Goal: Transaction & Acquisition: Purchase product/service

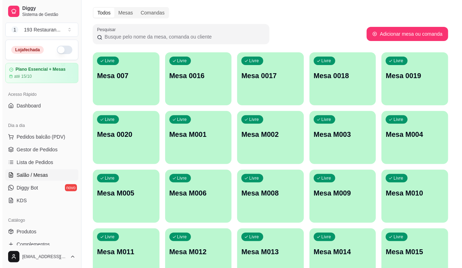
scroll to position [64, 0]
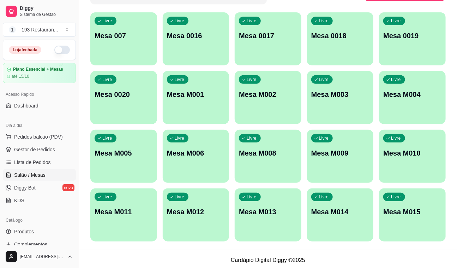
click at [143, 209] on p "Mesa M011" at bounding box center [124, 211] width 58 height 10
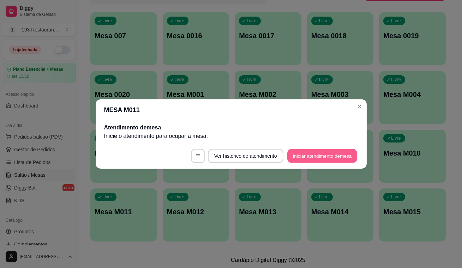
click at [333, 161] on button "Iniciar atendimento de mesa" at bounding box center [322, 156] width 70 height 14
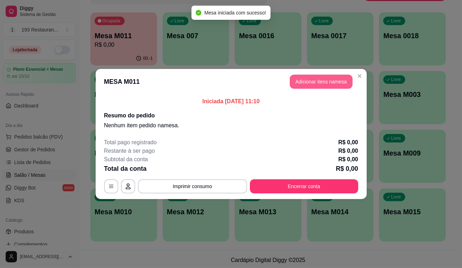
click at [337, 79] on button "Adicionar itens na mesa" at bounding box center [321, 81] width 63 height 14
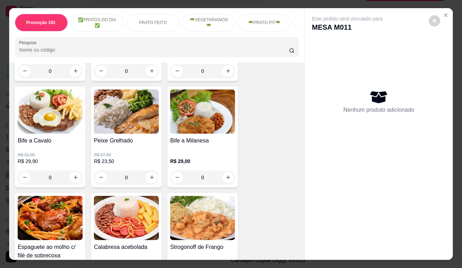
scroll to position [481, 0]
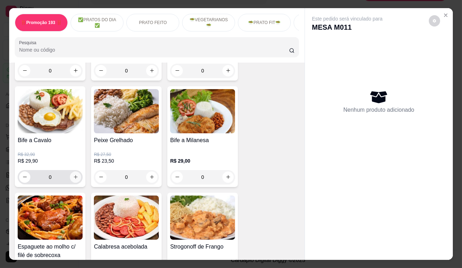
click at [73, 176] on icon "increase-product-quantity" at bounding box center [75, 176] width 5 height 5
type input "1"
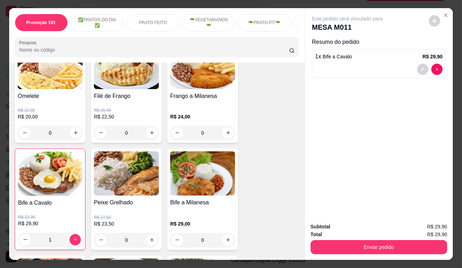
scroll to position [449, 0]
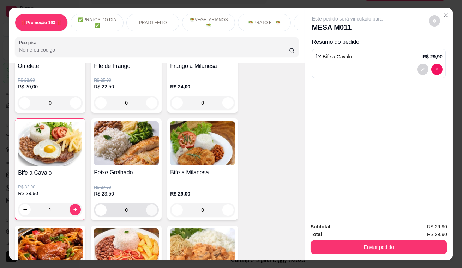
click at [151, 212] on icon "increase-product-quantity" at bounding box center [151, 209] width 5 height 5
type input "1"
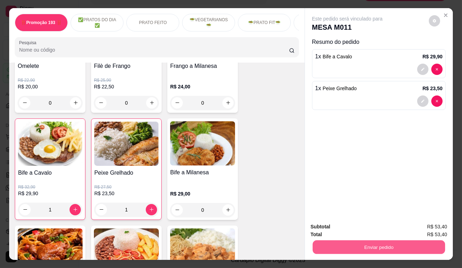
click at [349, 246] on button "Enviar pedido" at bounding box center [379, 247] width 132 height 14
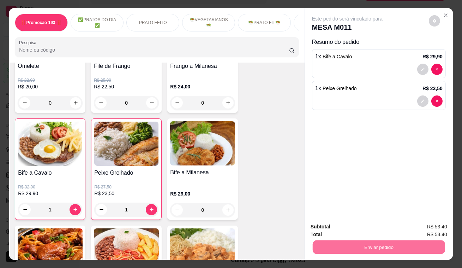
click at [416, 228] on button "Enviar pedido" at bounding box center [429, 227] width 39 height 13
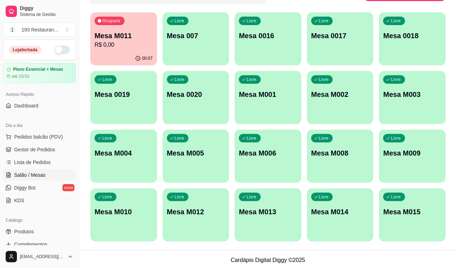
click at [334, 154] on p "Mesa M008" at bounding box center [340, 153] width 58 height 10
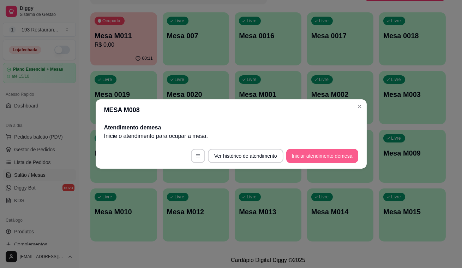
click at [336, 152] on button "Iniciar atendimento de mesa" at bounding box center [322, 156] width 72 height 14
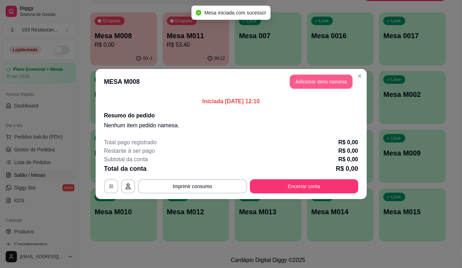
click at [320, 82] on button "Adicionar itens na mesa" at bounding box center [321, 81] width 63 height 14
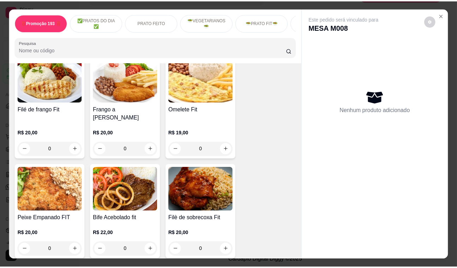
scroll to position [1219, 0]
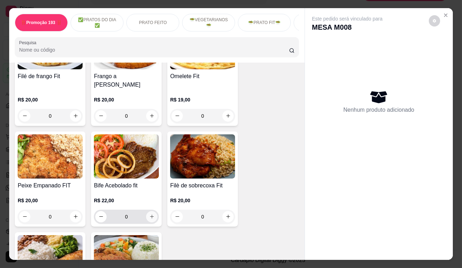
click at [149, 214] on icon "increase-product-quantity" at bounding box center [151, 216] width 5 height 5
type input "1"
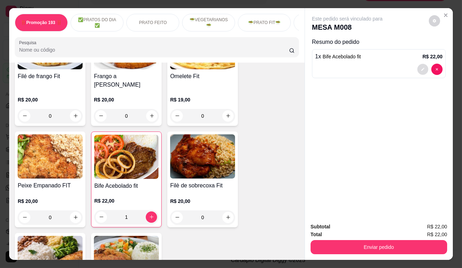
click at [417, 64] on button "decrease-product-quantity" at bounding box center [422, 69] width 11 height 11
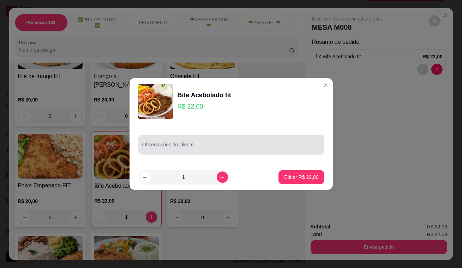
click at [239, 138] on div at bounding box center [231, 144] width 178 height 14
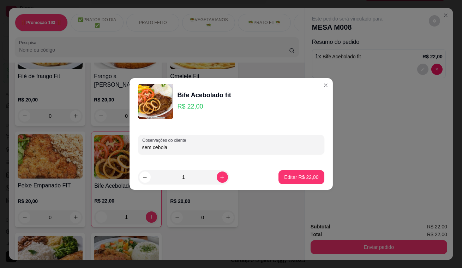
type input "sem cebola"
click at [310, 181] on button "Editar R$ 22,00" at bounding box center [301, 177] width 44 height 14
type input "0"
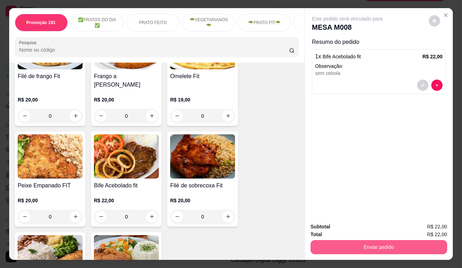
click at [384, 244] on button "Enviar pedido" at bounding box center [379, 247] width 137 height 14
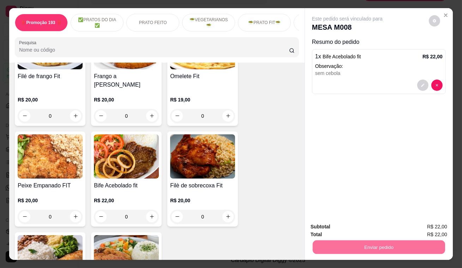
click at [437, 228] on button "Enviar pedido" at bounding box center [429, 227] width 40 height 13
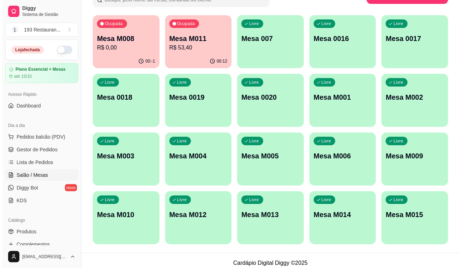
scroll to position [60, 0]
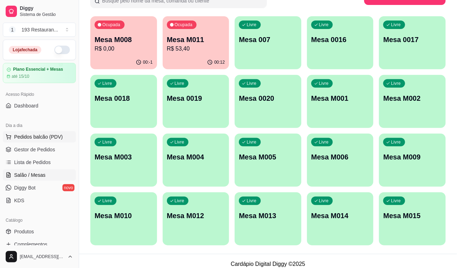
click at [39, 135] on span "Pedidos balcão (PDV)" at bounding box center [38, 136] width 49 height 7
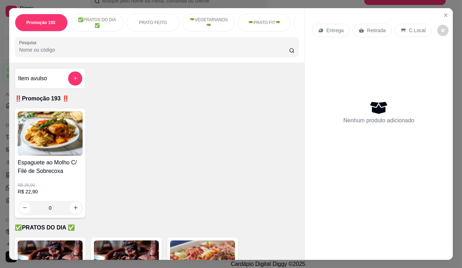
click at [372, 27] on p "Retirada" at bounding box center [376, 30] width 19 height 7
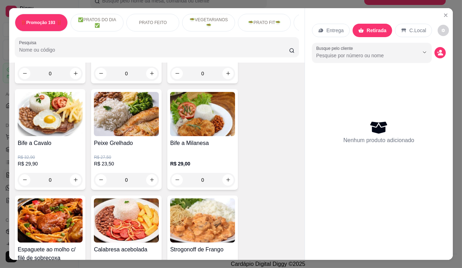
scroll to position [481, 0]
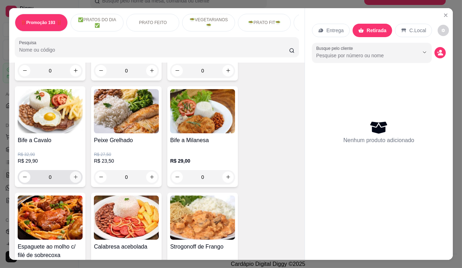
click at [73, 176] on icon "increase-product-quantity" at bounding box center [75, 176] width 5 height 5
type input "1"
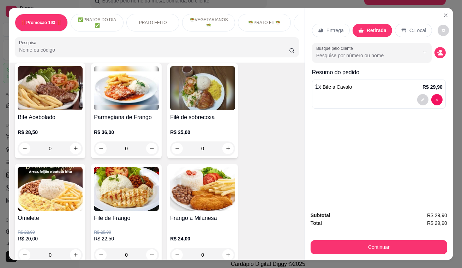
scroll to position [289, 0]
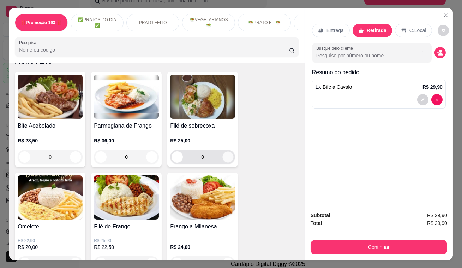
click at [226, 158] on icon "increase-product-quantity" at bounding box center [228, 157] width 4 height 4
type input "1"
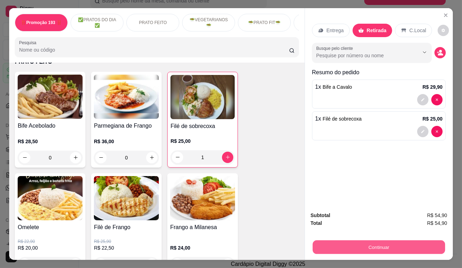
click at [357, 248] on button "Continuar" at bounding box center [379, 247] width 132 height 14
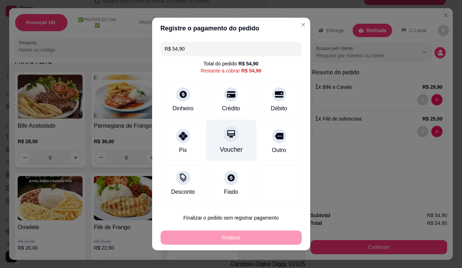
click at [226, 133] on icon at bounding box center [230, 133] width 9 height 9
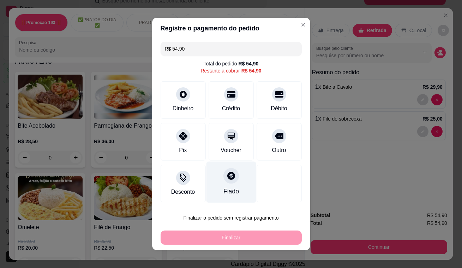
type input "R$ 0,00"
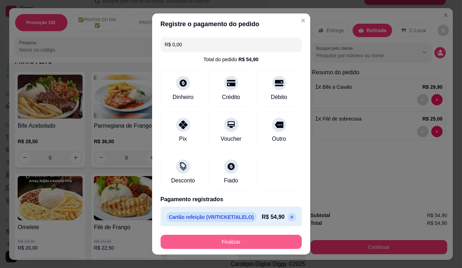
click at [249, 244] on button "Finalizar" at bounding box center [231, 241] width 141 height 14
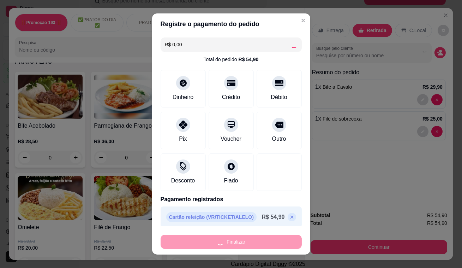
type input "0"
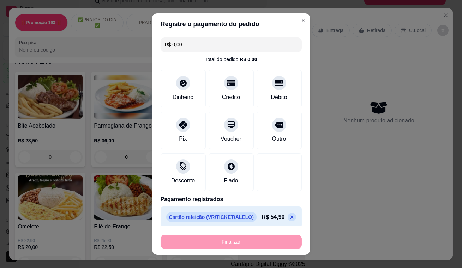
type input "-R$ 54,90"
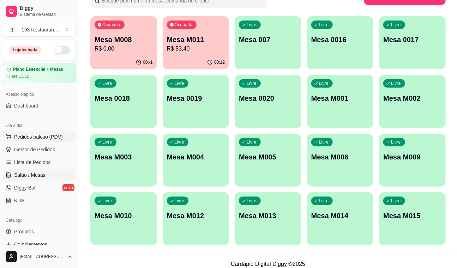
click at [46, 132] on button "Pedidos balcão (PDV)" at bounding box center [39, 136] width 73 height 11
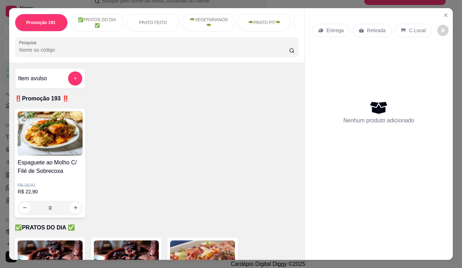
click at [373, 27] on p "Retirada" at bounding box center [376, 30] width 19 height 7
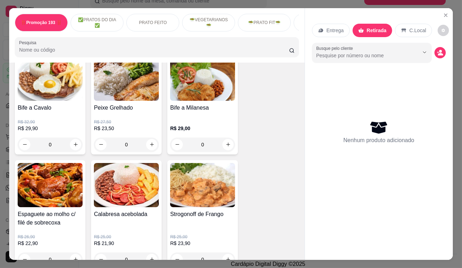
scroll to position [545, 0]
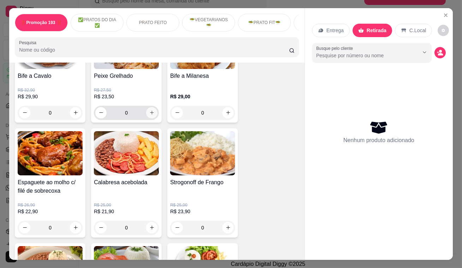
click at [149, 112] on icon "increase-product-quantity" at bounding box center [151, 112] width 5 height 5
type input "1"
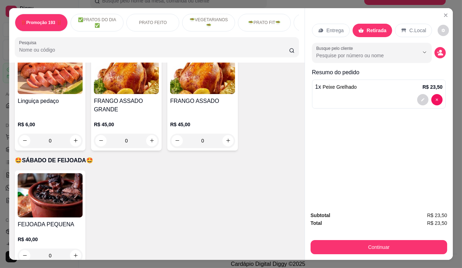
scroll to position [1959, 0]
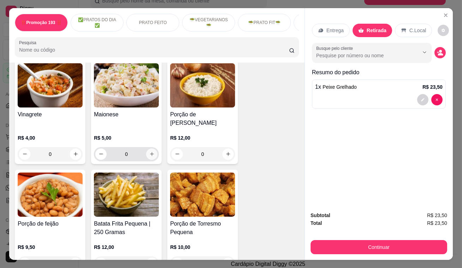
click at [146, 148] on button "increase-product-quantity" at bounding box center [151, 153] width 11 height 11
type input "1"
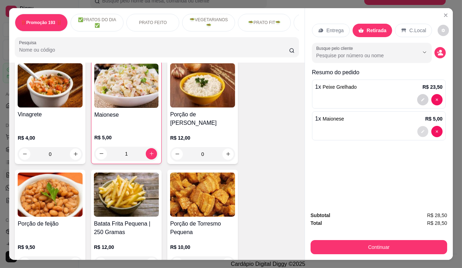
click at [421, 129] on icon "decrease-product-quantity" at bounding box center [423, 131] width 4 height 4
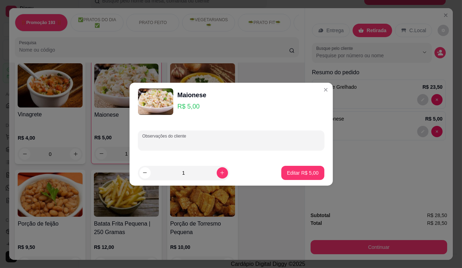
click at [240, 141] on input "Observações do cliente" at bounding box center [231, 142] width 178 height 7
type input "UM FILE DE PEIXE A MAIS"
click at [305, 174] on p "Editar R$ 5,00" at bounding box center [303, 172] width 32 height 7
type input "0"
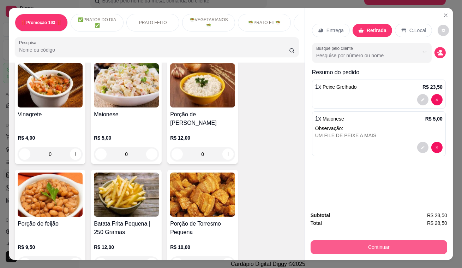
click at [420, 242] on button "Continuar" at bounding box center [379, 247] width 137 height 14
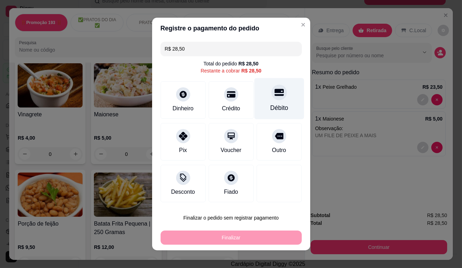
click at [274, 90] on icon at bounding box center [278, 92] width 9 height 7
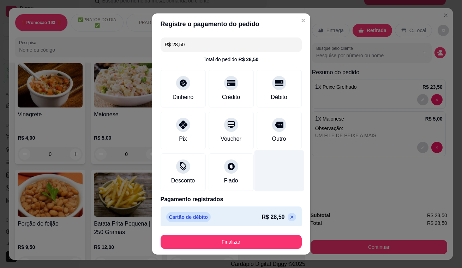
type input "R$ 0,00"
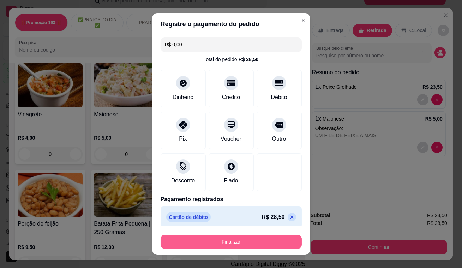
click at [264, 239] on button "Finalizar" at bounding box center [231, 241] width 141 height 14
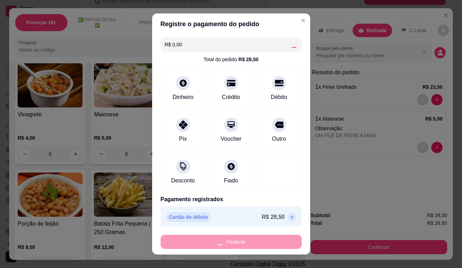
type input "0"
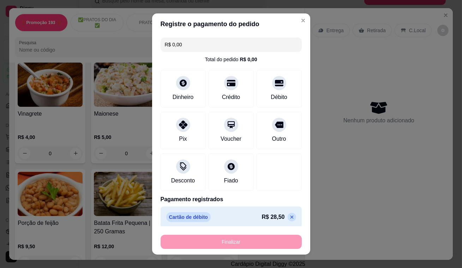
type input "-R$ 28,50"
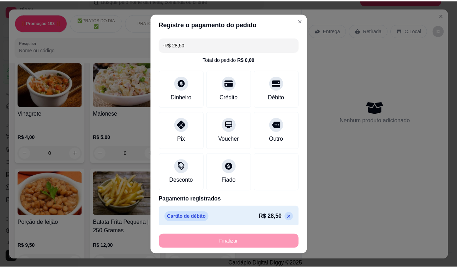
scroll to position [1959, 0]
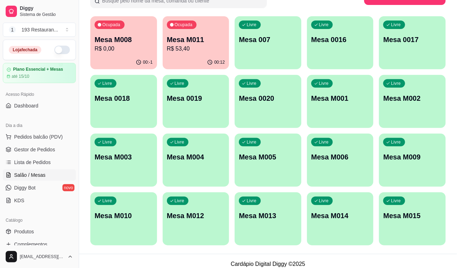
click at [129, 42] on p "Mesa M008" at bounding box center [124, 40] width 58 height 10
drag, startPoint x: 31, startPoint y: 152, endPoint x: 30, endPoint y: 156, distance: 3.9
click at [31, 151] on span "Gestor de Pedidos" at bounding box center [34, 149] width 41 height 7
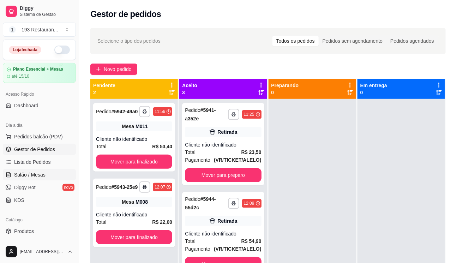
click at [30, 176] on span "Salão / Mesas" at bounding box center [29, 174] width 31 height 7
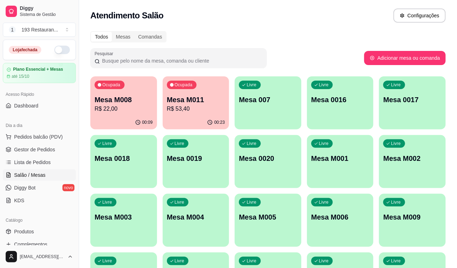
click at [146, 97] on p "Mesa M008" at bounding box center [124, 100] width 58 height 10
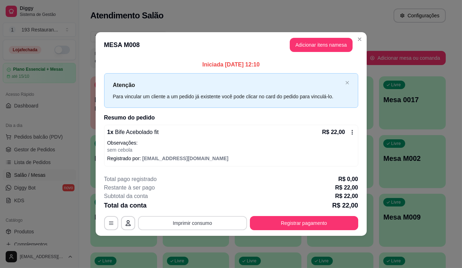
click at [218, 226] on button "Imprimir consumo" at bounding box center [192, 223] width 109 height 14
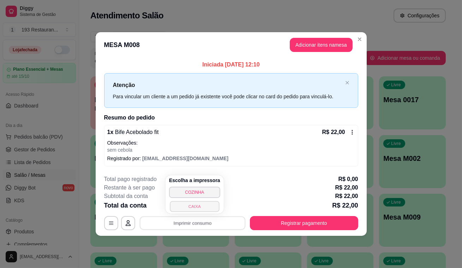
click at [203, 208] on button "CAIXA" at bounding box center [194, 205] width 49 height 11
click at [294, 228] on button "Registrar pagamento" at bounding box center [304, 223] width 108 height 14
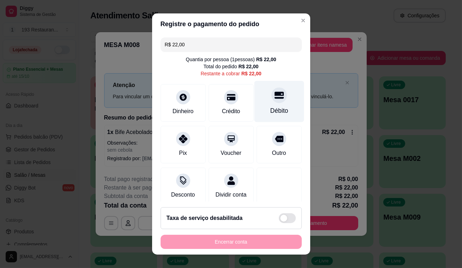
click at [276, 91] on div "Débito" at bounding box center [279, 101] width 50 height 41
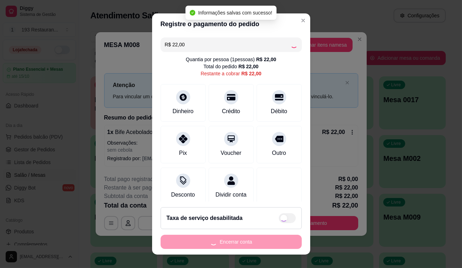
type input "R$ 0,00"
click at [257, 243] on button "Encerrar conta" at bounding box center [231, 241] width 141 height 14
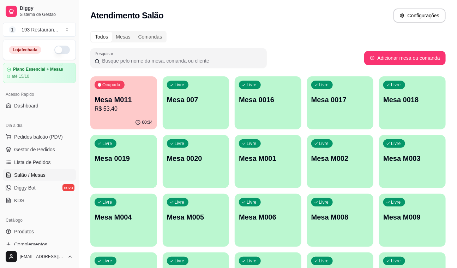
click at [144, 116] on div "00:34" at bounding box center [123, 122] width 67 height 14
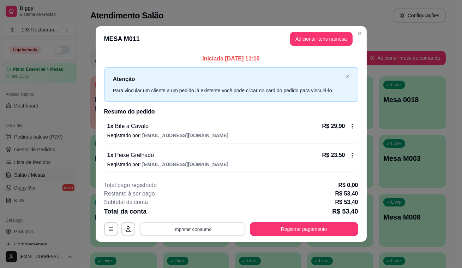
click at [212, 230] on button "Imprimir consumo" at bounding box center [192, 229] width 106 height 14
click at [215, 219] on div "Escolha a impressora COZINHA CAIXA" at bounding box center [194, 204] width 47 height 30
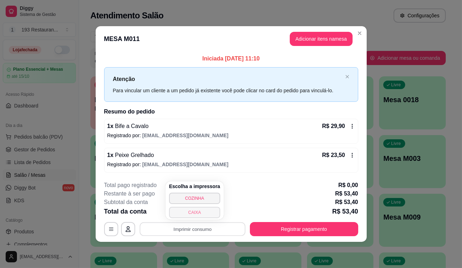
click at [214, 215] on button "CAIXA" at bounding box center [194, 211] width 51 height 11
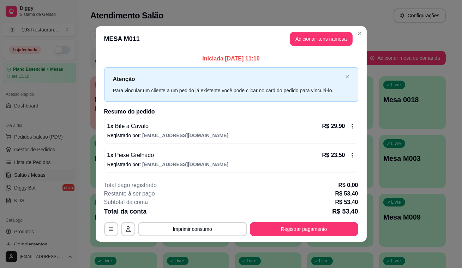
click at [286, 236] on footer "**********" at bounding box center [231, 208] width 271 height 66
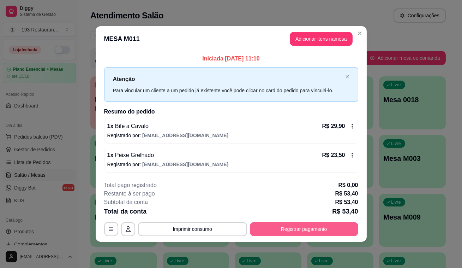
click at [289, 233] on button "Registrar pagamento" at bounding box center [304, 229] width 108 height 14
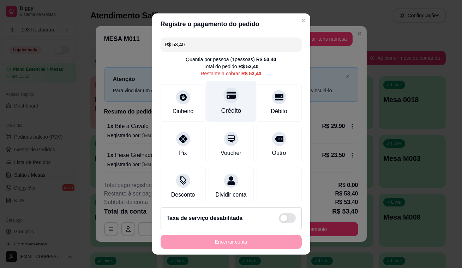
click at [223, 102] on div at bounding box center [231, 95] width 16 height 16
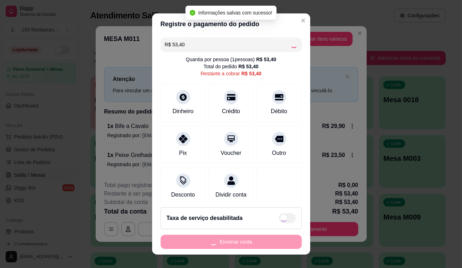
type input "R$ 0,00"
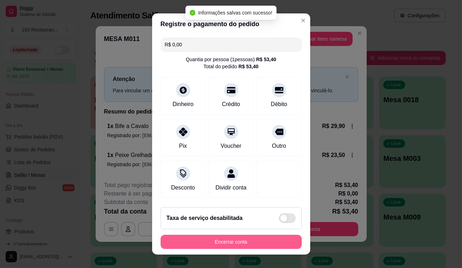
click at [281, 245] on button "Encerrar conta" at bounding box center [231, 241] width 141 height 14
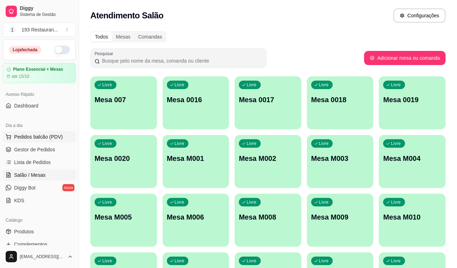
click at [56, 135] on span "Pedidos balcão (PDV)" at bounding box center [38, 136] width 49 height 7
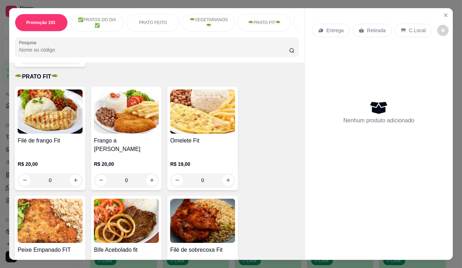
scroll to position [1219, 0]
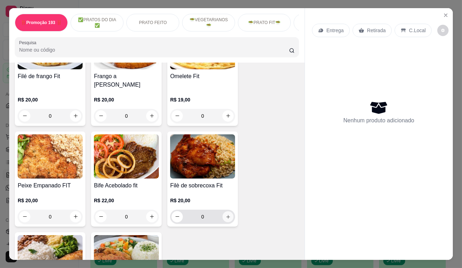
click at [226, 214] on icon "increase-product-quantity" at bounding box center [228, 216] width 5 height 5
type input "1"
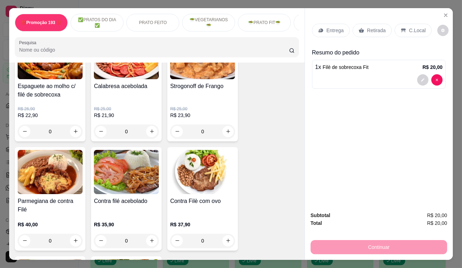
scroll to position [642, 0]
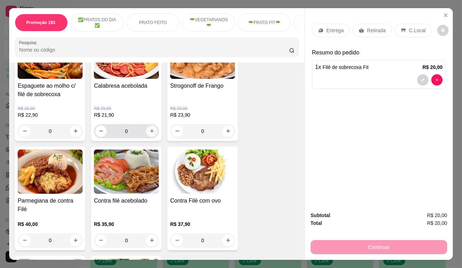
click at [152, 135] on button "increase-product-quantity" at bounding box center [151, 130] width 11 height 11
type input "1"
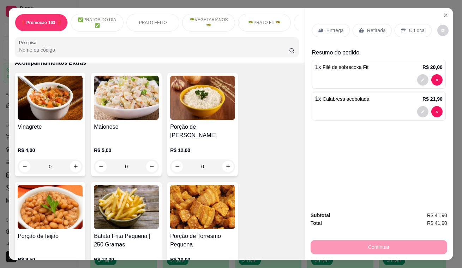
scroll to position [1957, 0]
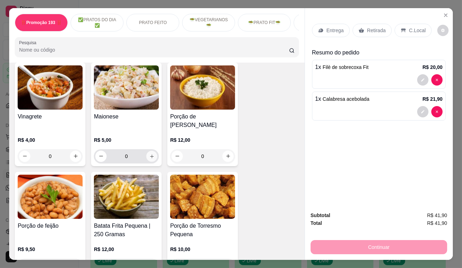
click at [154, 150] on button "increase-product-quantity" at bounding box center [151, 155] width 11 height 11
type input "1"
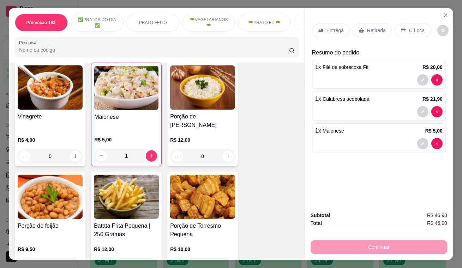
click at [372, 27] on p "Retirada" at bounding box center [376, 30] width 19 height 7
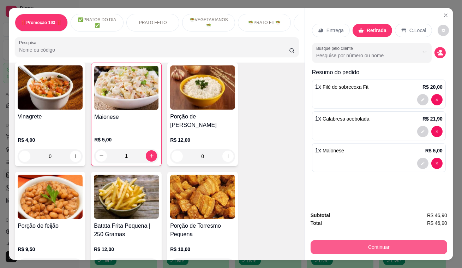
click at [347, 243] on button "Continuar" at bounding box center [379, 247] width 137 height 14
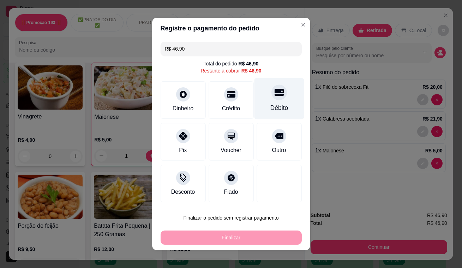
click at [276, 91] on icon at bounding box center [278, 92] width 9 height 7
type input "R$ 0,00"
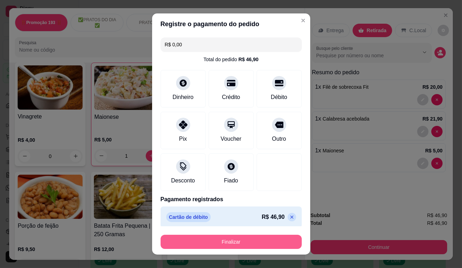
click at [254, 239] on button "Finalizar" at bounding box center [231, 241] width 141 height 14
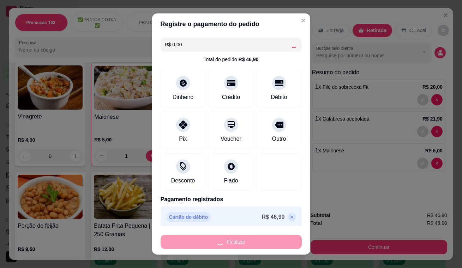
type input "0"
type input "-R$ 46,90"
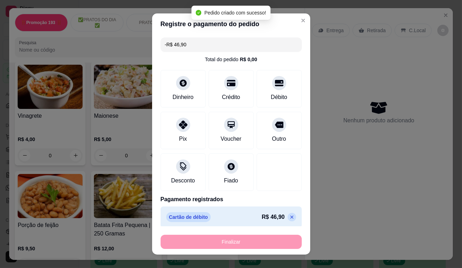
scroll to position [1956, 0]
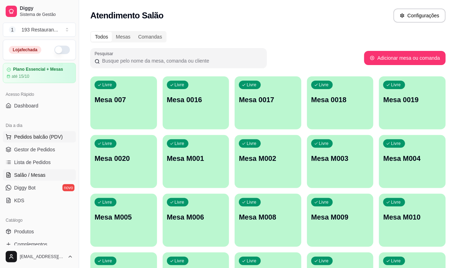
click at [56, 133] on span "Pedidos balcão (PDV)" at bounding box center [38, 136] width 49 height 7
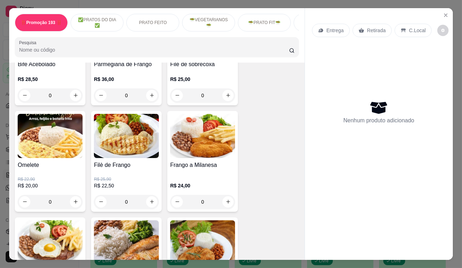
scroll to position [289, 0]
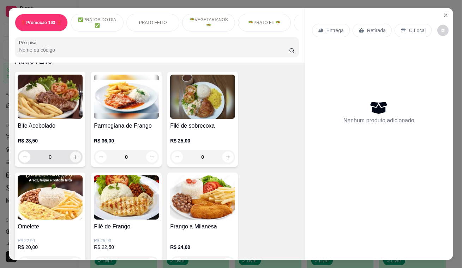
click at [75, 159] on icon "increase-product-quantity" at bounding box center [75, 156] width 5 height 5
type input "1"
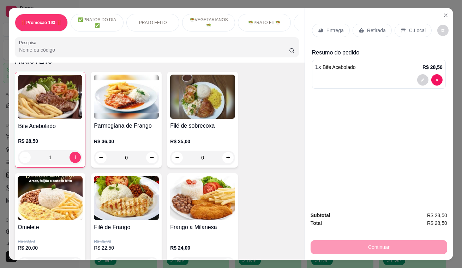
click at [370, 27] on p "Retirada" at bounding box center [376, 30] width 19 height 7
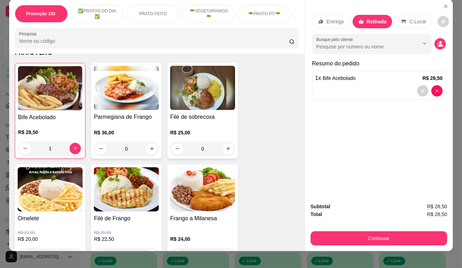
scroll to position [17, 0]
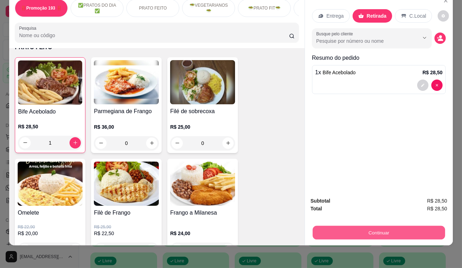
click at [386, 226] on button "Continuar" at bounding box center [379, 233] width 132 height 14
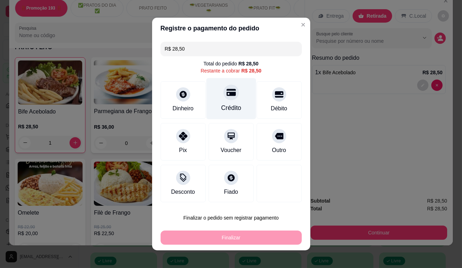
click at [225, 99] on div at bounding box center [231, 92] width 16 height 16
type input "R$ 0,00"
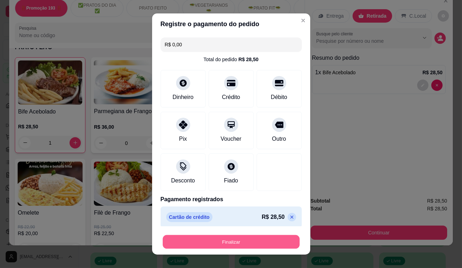
click at [244, 236] on button "Finalizar" at bounding box center [231, 242] width 137 height 14
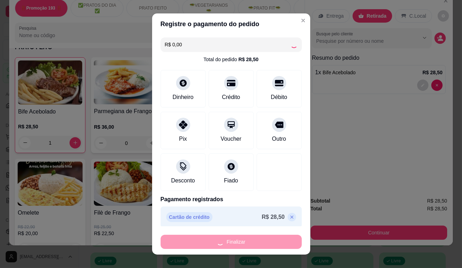
type input "0"
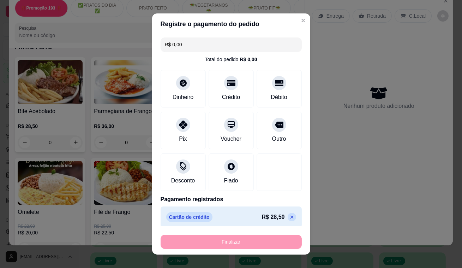
type input "-R$ 28,50"
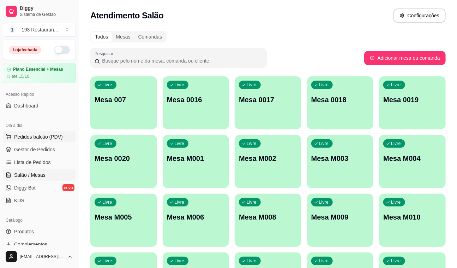
click at [49, 136] on span "Pedidos balcão (PDV)" at bounding box center [38, 136] width 49 height 7
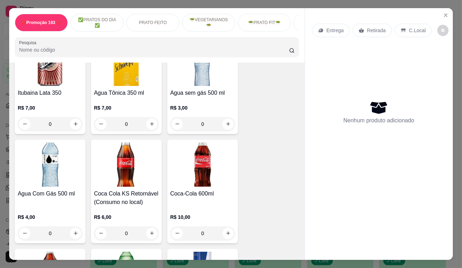
scroll to position [2887, 0]
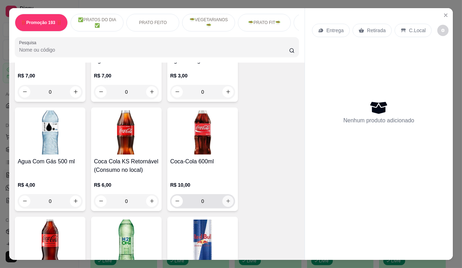
click at [227, 198] on icon "increase-product-quantity" at bounding box center [228, 200] width 5 height 5
type input "1"
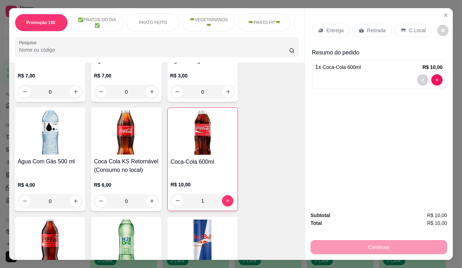
click at [371, 27] on p "Retirada" at bounding box center [376, 30] width 19 height 7
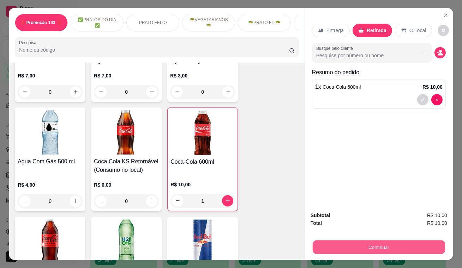
click at [365, 243] on button "Continuar" at bounding box center [379, 247] width 132 height 14
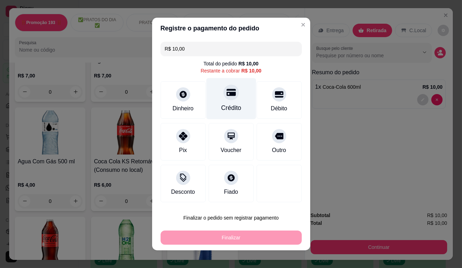
click at [232, 103] on div "Crédito" at bounding box center [231, 107] width 20 height 9
type input "R$ 0,00"
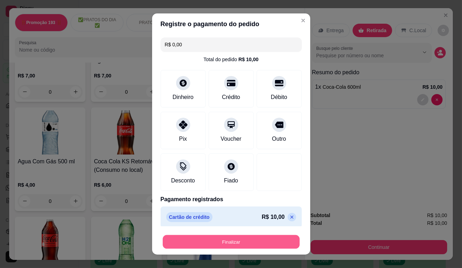
click at [243, 239] on button "Finalizar" at bounding box center [231, 242] width 137 height 14
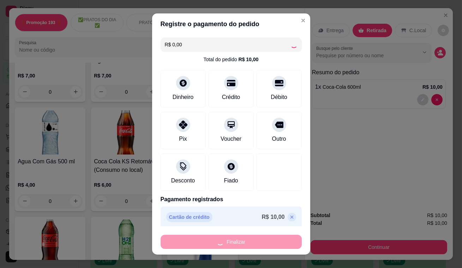
type input "0"
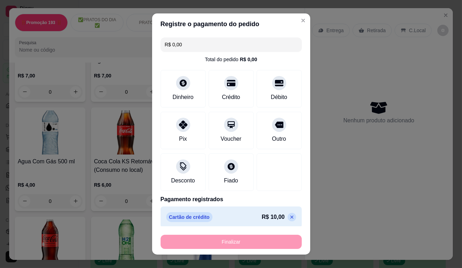
type input "-R$ 10,00"
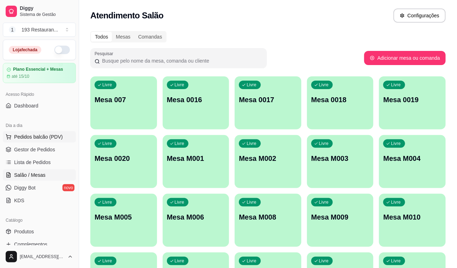
click at [48, 134] on span "Pedidos balcão (PDV)" at bounding box center [38, 136] width 49 height 7
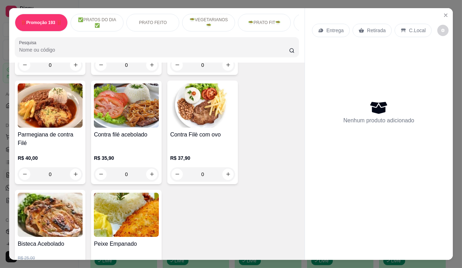
scroll to position [674, 0]
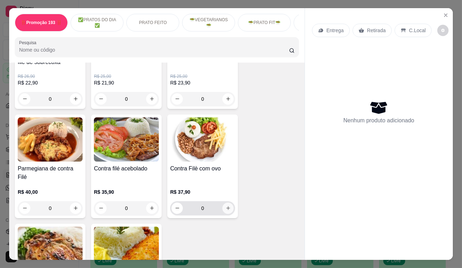
click at [224, 204] on button "increase-product-quantity" at bounding box center [227, 207] width 11 height 11
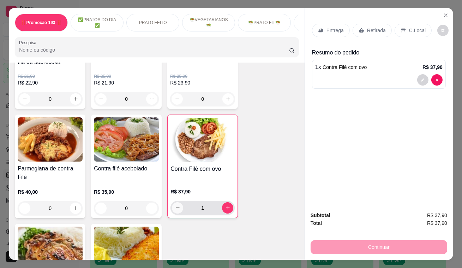
click at [172, 205] on button "decrease-product-quantity" at bounding box center [177, 207] width 11 height 11
type input "0"
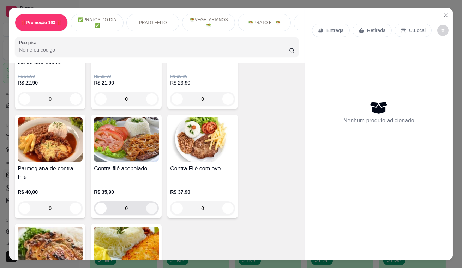
click at [149, 205] on icon "increase-product-quantity" at bounding box center [151, 207] width 5 height 5
type input "1"
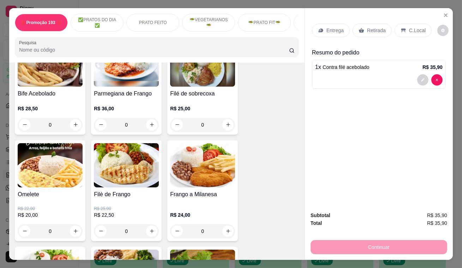
scroll to position [449, 0]
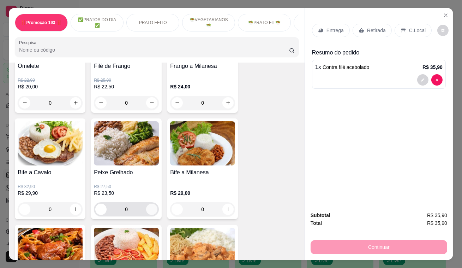
click at [150, 209] on icon "increase-product-quantity" at bounding box center [151, 208] width 5 height 5
type input "1"
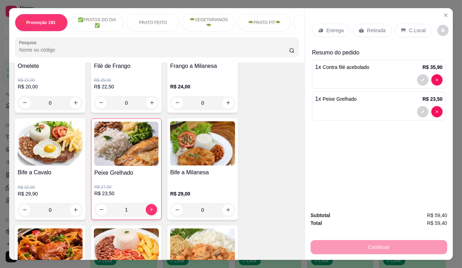
click at [374, 27] on p "Retirada" at bounding box center [376, 30] width 19 height 7
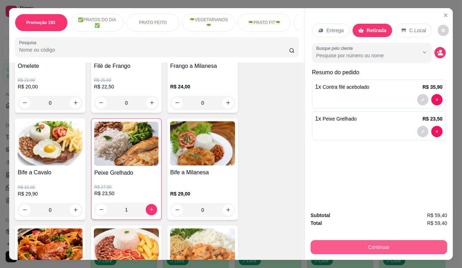
click at [425, 247] on button "Continuar" at bounding box center [379, 247] width 137 height 14
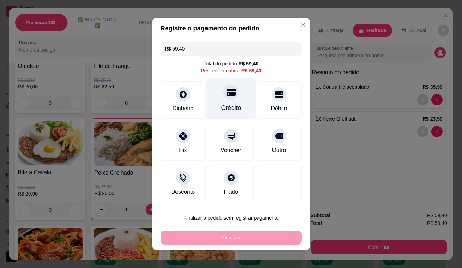
click at [233, 85] on div "Crédito" at bounding box center [231, 98] width 50 height 41
type input "R$ 0,00"
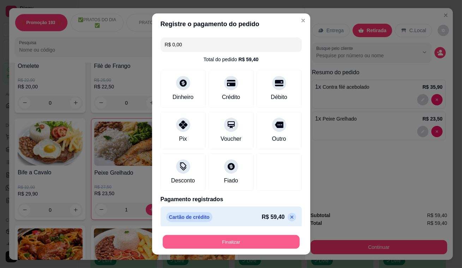
click at [272, 244] on button "Finalizar" at bounding box center [231, 242] width 137 height 14
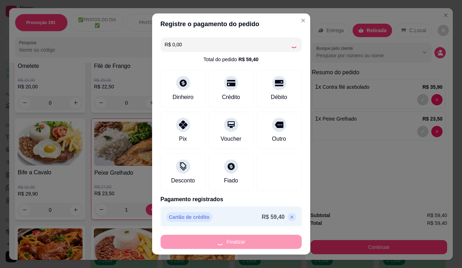
type input "0"
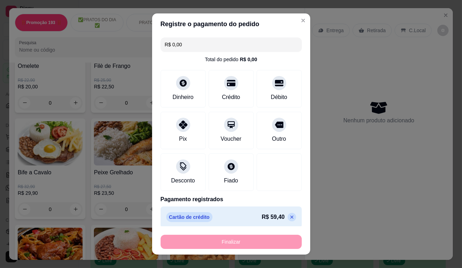
type input "-R$ 59,40"
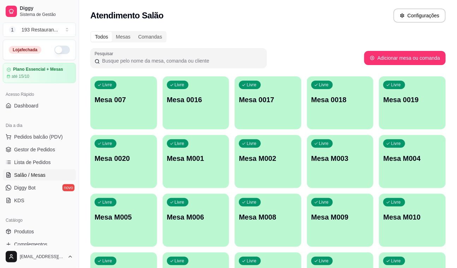
drag, startPoint x: 444, startPoint y: 74, endPoint x: 462, endPoint y: -8, distance: 84.2
drag, startPoint x: 462, startPoint y: -8, endPoint x: 50, endPoint y: 136, distance: 435.6
click at [50, 136] on span "Pedidos balcão (PDV)" at bounding box center [38, 136] width 49 height 7
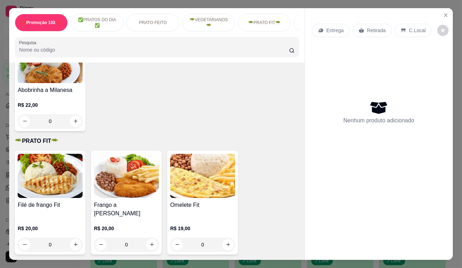
scroll to position [1187, 0]
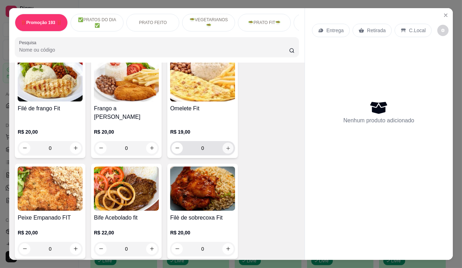
click at [226, 145] on icon "increase-product-quantity" at bounding box center [228, 147] width 5 height 5
type input "1"
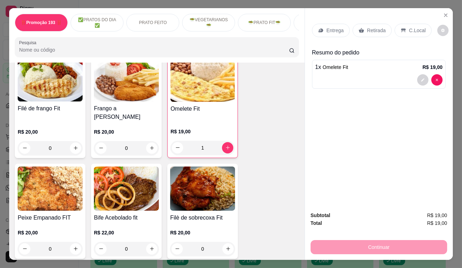
click at [368, 28] on p "Retirada" at bounding box center [376, 30] width 19 height 7
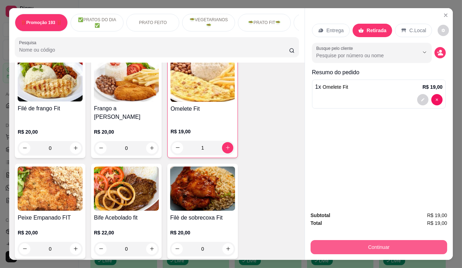
click at [385, 245] on button "Continuar" at bounding box center [379, 247] width 137 height 14
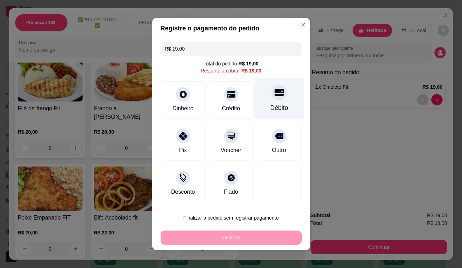
click at [281, 92] on div "Débito" at bounding box center [279, 98] width 50 height 41
type input "R$ 0,00"
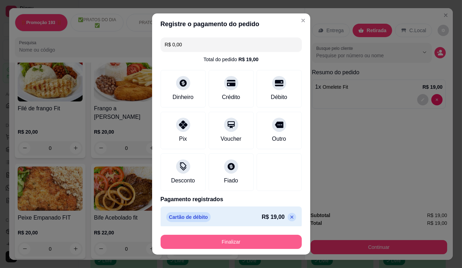
click at [255, 238] on button "Finalizar" at bounding box center [231, 241] width 141 height 14
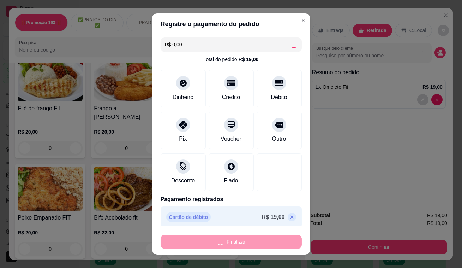
type input "0"
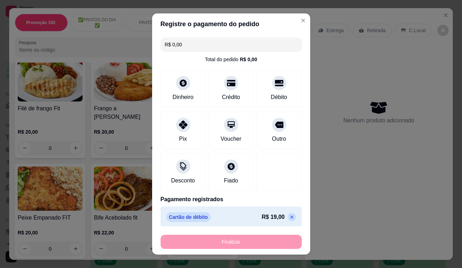
type input "-R$ 19,00"
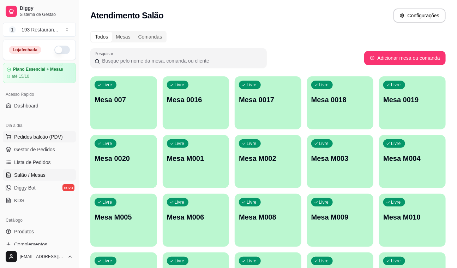
click at [48, 133] on span "Pedidos balcão (PDV)" at bounding box center [38, 136] width 49 height 7
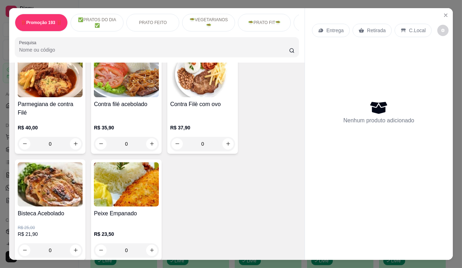
scroll to position [770, 0]
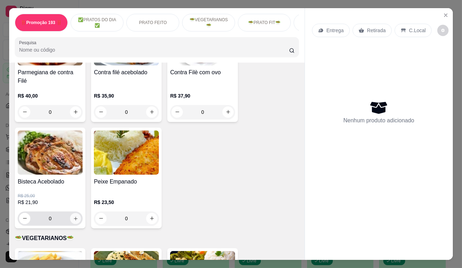
click at [73, 215] on icon "increase-product-quantity" at bounding box center [75, 217] width 5 height 5
type input "1"
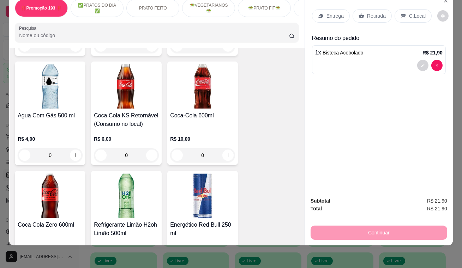
scroll to position [2887, 0]
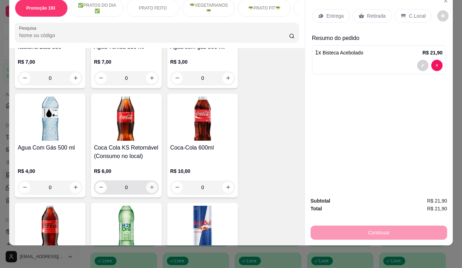
click at [148, 181] on button "increase-product-quantity" at bounding box center [151, 186] width 11 height 11
type input "1"
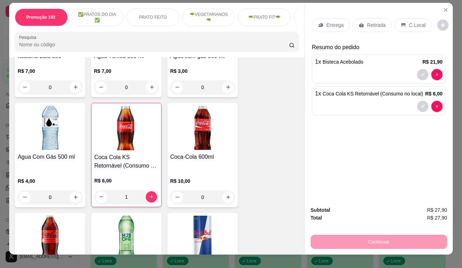
scroll to position [0, 0]
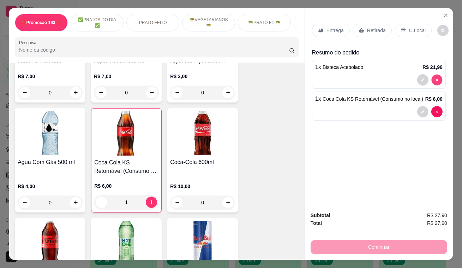
type input "0"
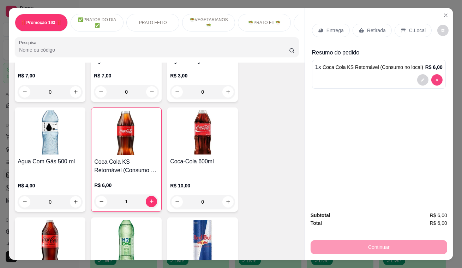
scroll to position [2887, 0]
type input "0"
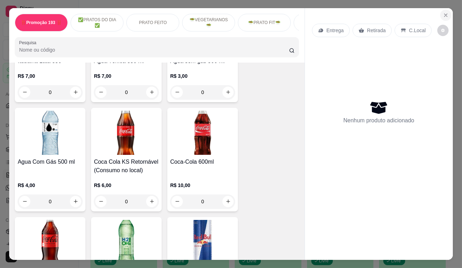
click at [443, 12] on icon "Close" at bounding box center [446, 15] width 6 height 6
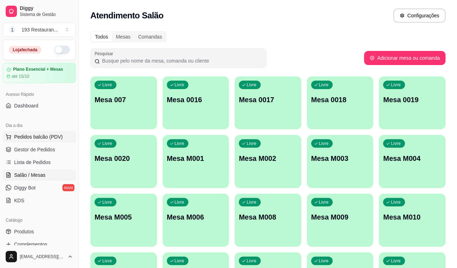
click at [19, 135] on span "Pedidos balcão (PDV)" at bounding box center [38, 136] width 49 height 7
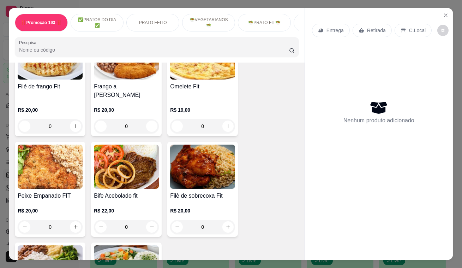
scroll to position [1219, 0]
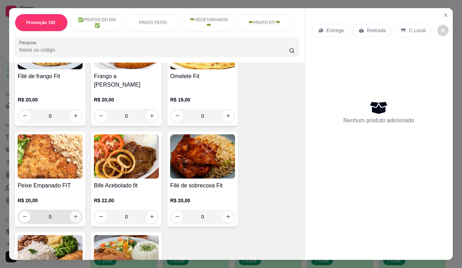
click at [74, 211] on button "increase-product-quantity" at bounding box center [75, 216] width 11 height 11
type input "1"
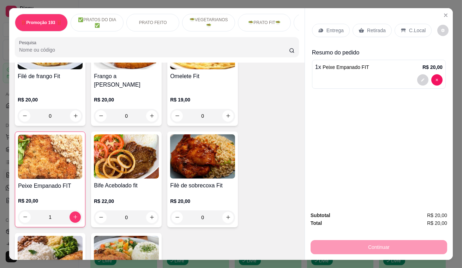
click at [371, 27] on p "Retirada" at bounding box center [376, 30] width 19 height 7
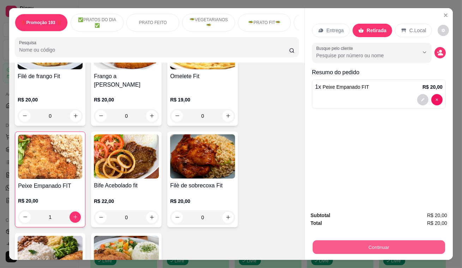
click at [375, 242] on button "Continuar" at bounding box center [379, 247] width 132 height 14
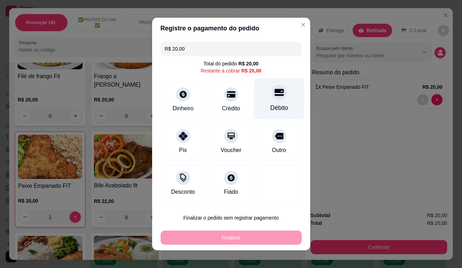
click at [280, 106] on div "Débito" at bounding box center [279, 107] width 18 height 9
type input "R$ 0,00"
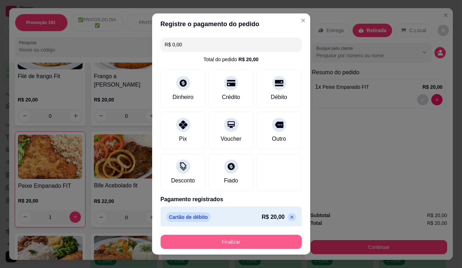
click at [240, 237] on button "Finalizar" at bounding box center [231, 241] width 141 height 14
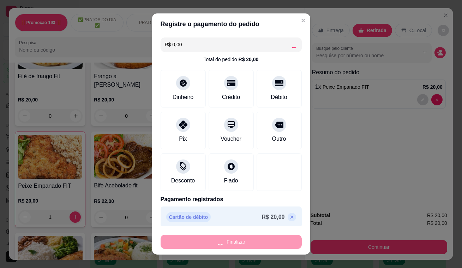
type input "0"
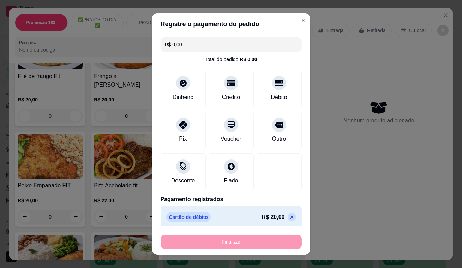
type input "-R$ 20,00"
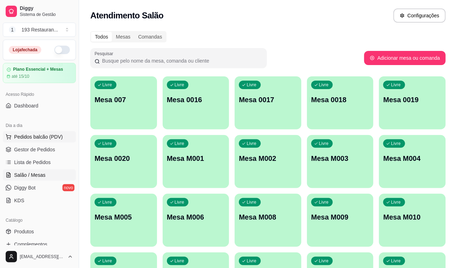
click at [45, 136] on span "Pedidos balcão (PDV)" at bounding box center [38, 136] width 49 height 7
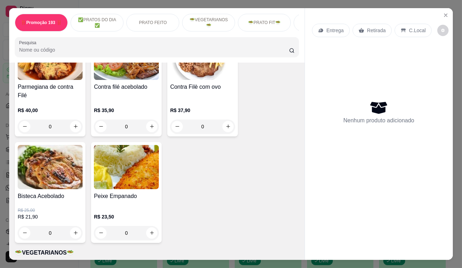
scroll to position [770, 0]
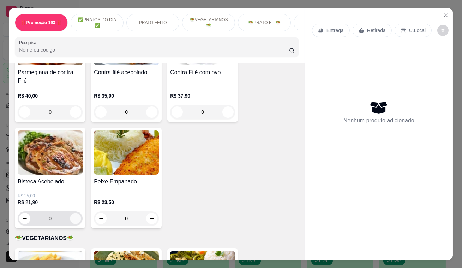
click at [75, 215] on icon "increase-product-quantity" at bounding box center [75, 217] width 5 height 5
type input "1"
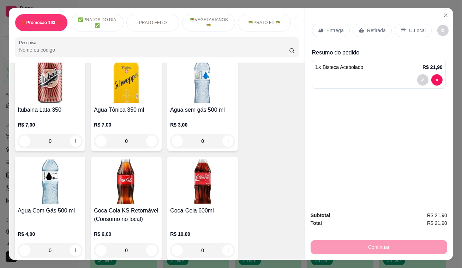
scroll to position [2887, 0]
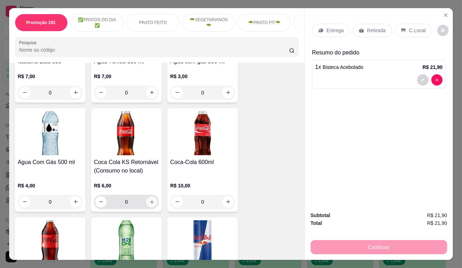
click at [151, 199] on icon "increase-product-quantity" at bounding box center [151, 201] width 5 height 5
type input "1"
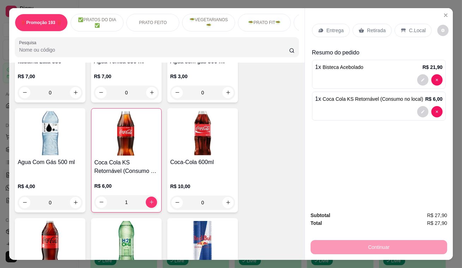
click at [378, 24] on div "Retirada" at bounding box center [372, 30] width 39 height 13
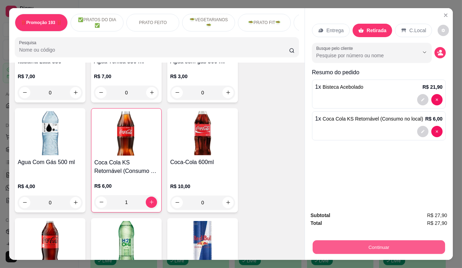
click at [364, 240] on button "Continuar" at bounding box center [379, 247] width 132 height 14
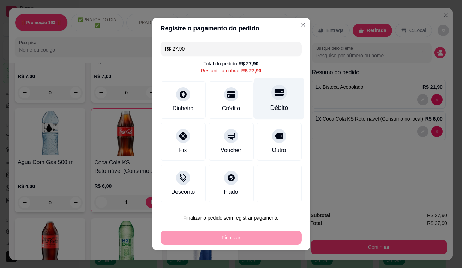
click at [278, 101] on div "Débito" at bounding box center [279, 98] width 50 height 41
type input "R$ 0,00"
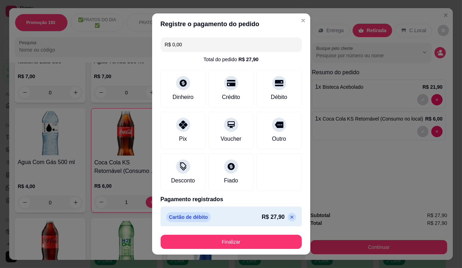
click at [225, 234] on div "Finalizar" at bounding box center [231, 240] width 141 height 17
click at [223, 233] on div "Finalizar" at bounding box center [231, 240] width 141 height 17
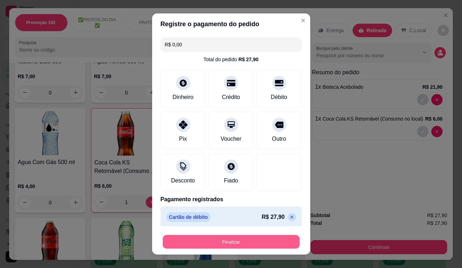
click at [218, 240] on button "Finalizar" at bounding box center [231, 242] width 137 height 14
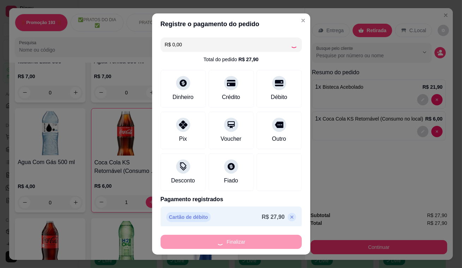
type input "0"
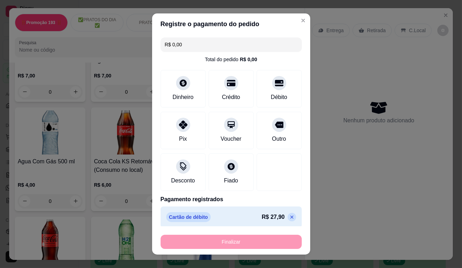
type input "-R$ 27,90"
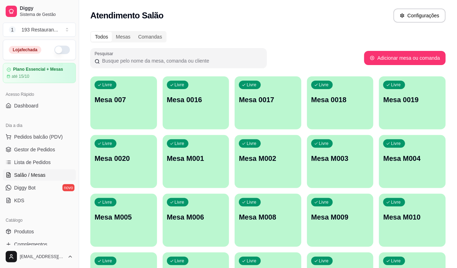
click at [3, 215] on div "Catálogo" at bounding box center [39, 219] width 73 height 11
click at [48, 135] on span "Pedidos balcão (PDV)" at bounding box center [38, 136] width 49 height 7
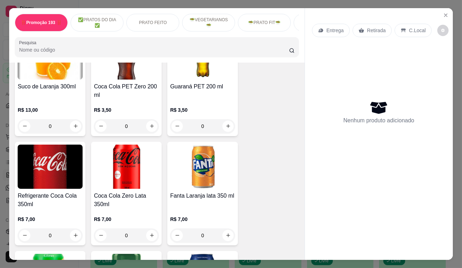
scroll to position [2566, 0]
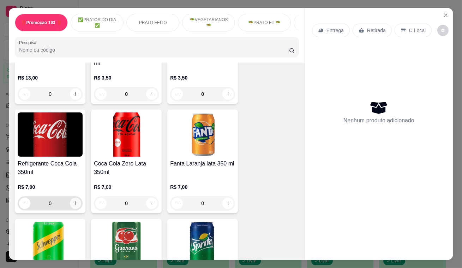
click at [73, 200] on icon "increase-product-quantity" at bounding box center [75, 202] width 5 height 5
type input "1"
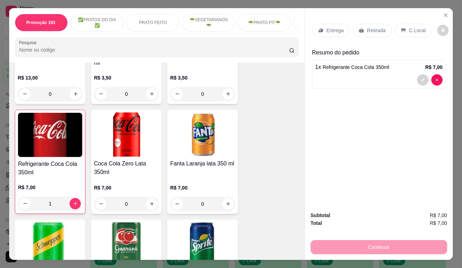
click at [367, 30] on p "Retirada" at bounding box center [376, 30] width 19 height 7
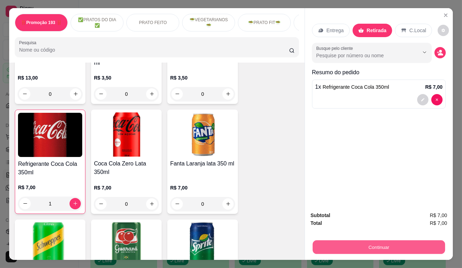
click at [386, 244] on button "Continuar" at bounding box center [379, 247] width 132 height 14
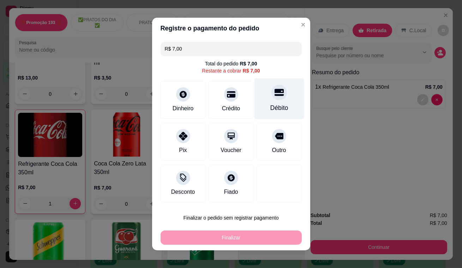
click at [268, 101] on div "Débito" at bounding box center [279, 98] width 50 height 41
type input "R$ 0,00"
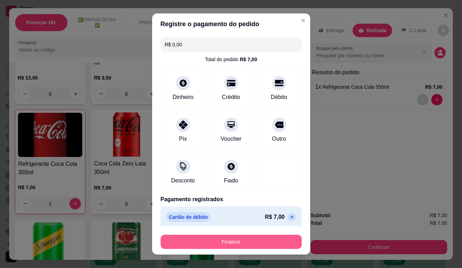
click at [249, 243] on button "Finalizar" at bounding box center [231, 241] width 141 height 14
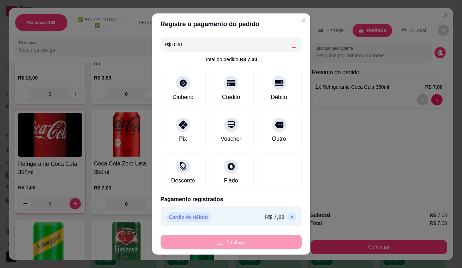
type input "0"
type input "-R$ 7,00"
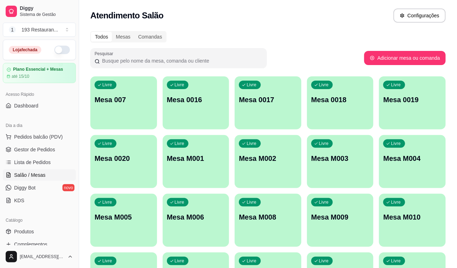
click at [330, 47] on div "Todos Mesas Comandas Pesquisar Adicionar mesa ou comanda Livre Mesa 007 Livre M…" at bounding box center [268, 170] width 378 height 287
click at [321, 64] on div "Pesquisar" at bounding box center [227, 58] width 274 height 20
click at [48, 134] on span "Pedidos balcão (PDV)" at bounding box center [38, 136] width 49 height 7
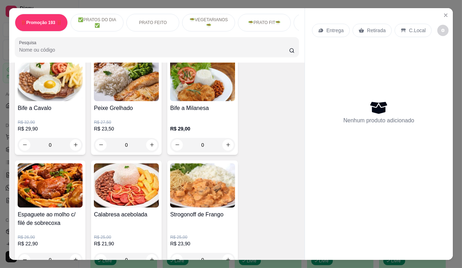
scroll to position [449, 0]
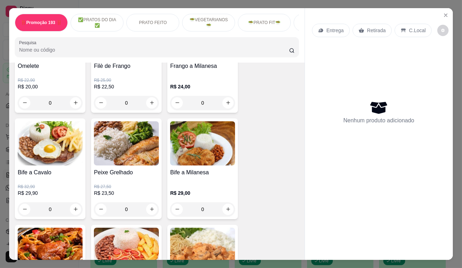
drag, startPoint x: 220, startPoint y: 116, endPoint x: 235, endPoint y: 89, distance: 30.5
drag, startPoint x: 235, startPoint y: 89, endPoint x: 395, endPoint y: 67, distance: 162.2
click at [395, 67] on div "Nenhum produto adicionado" at bounding box center [379, 112] width 134 height 138
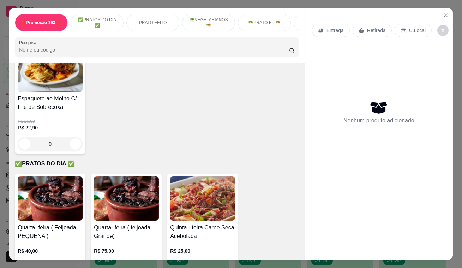
scroll to position [224, 0]
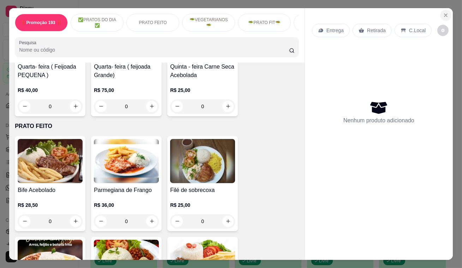
click at [445, 12] on icon "Close" at bounding box center [446, 15] width 6 height 6
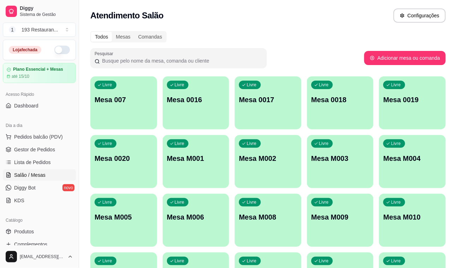
click at [40, 174] on span "Salão / Mesas" at bounding box center [29, 174] width 31 height 7
click at [134, 101] on p "Mesa 007" at bounding box center [124, 100] width 58 height 10
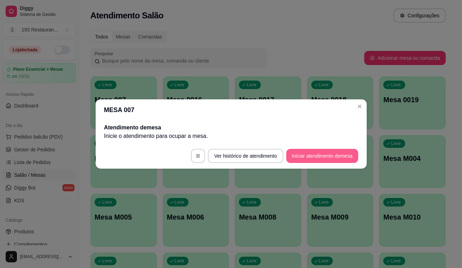
click at [318, 160] on button "Iniciar atendimento de mesa" at bounding box center [322, 156] width 72 height 14
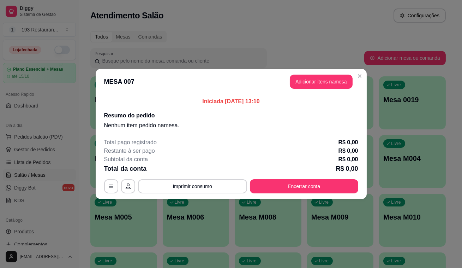
click at [316, 84] on button "Adicionar itens na mesa" at bounding box center [321, 81] width 63 height 14
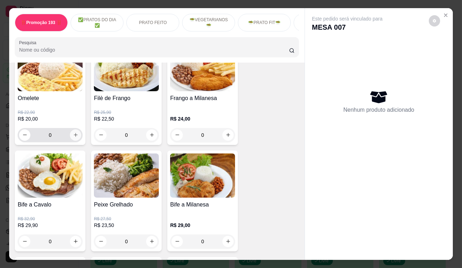
click at [74, 136] on icon "increase-product-quantity" at bounding box center [75, 134] width 5 height 5
type input "1"
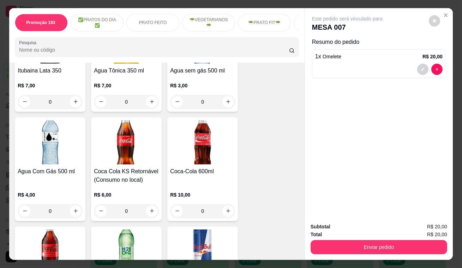
scroll to position [2823, 0]
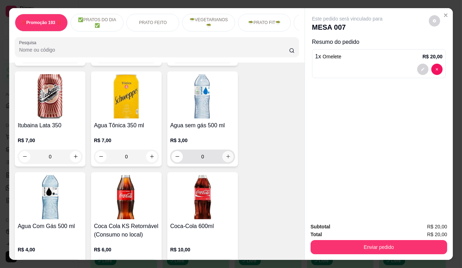
click at [229, 151] on button "increase-product-quantity" at bounding box center [227, 156] width 11 height 11
type input "1"
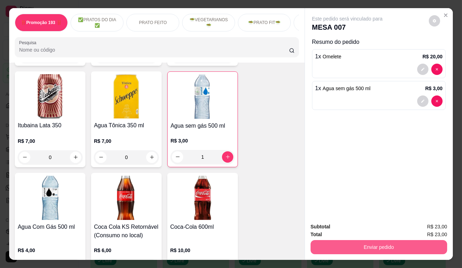
click at [348, 240] on button "Enviar pedido" at bounding box center [379, 247] width 137 height 14
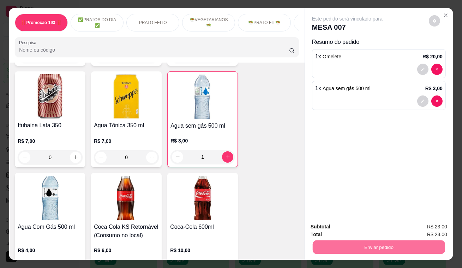
click at [434, 232] on button "Enviar pedido" at bounding box center [429, 226] width 40 height 13
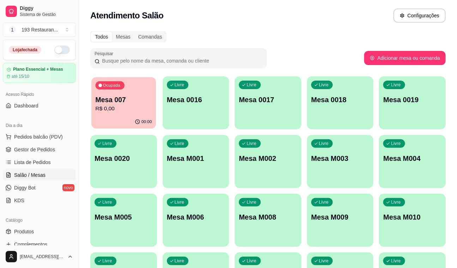
click at [109, 102] on p "Mesa 007" at bounding box center [123, 100] width 56 height 10
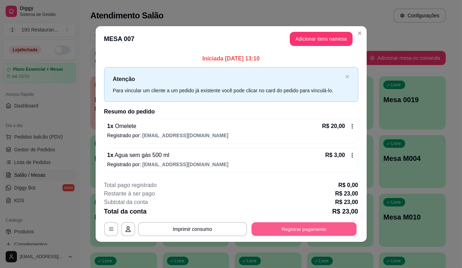
click at [280, 222] on button "Registrar pagamento" at bounding box center [303, 229] width 105 height 14
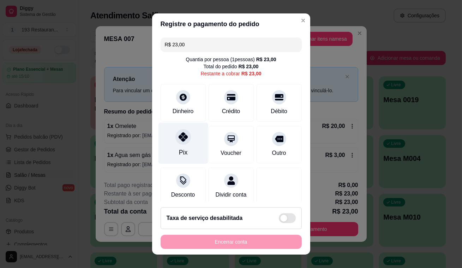
click at [180, 147] on div "Pix" at bounding box center [183, 142] width 50 height 41
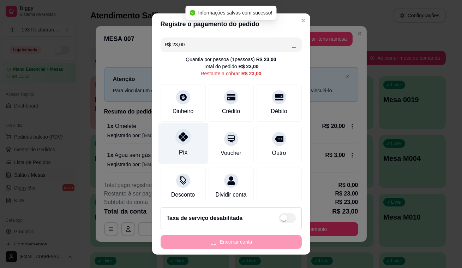
type input "R$ 0,00"
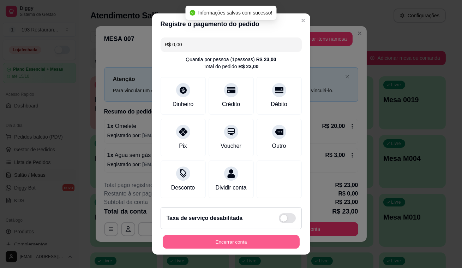
click at [236, 241] on button "Encerrar conta" at bounding box center [231, 242] width 137 height 14
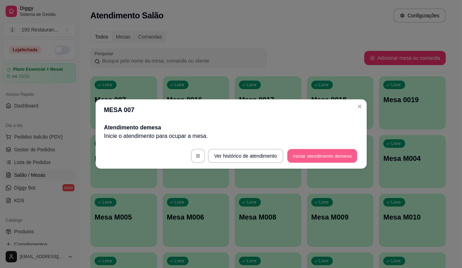
click at [343, 155] on button "Iniciar atendimento de mesa" at bounding box center [322, 156] width 70 height 14
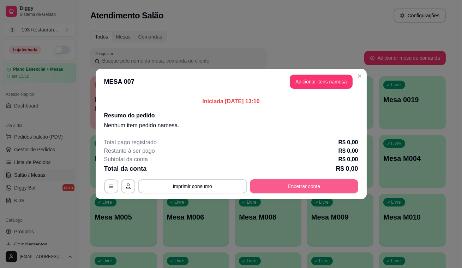
click at [286, 186] on button "Encerrar conta" at bounding box center [304, 186] width 108 height 14
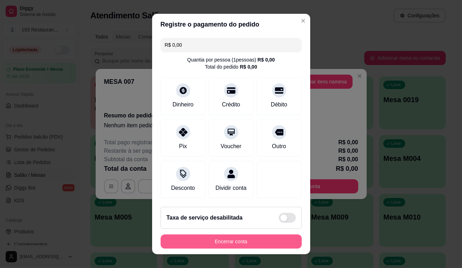
click at [215, 238] on button "Encerrar conta" at bounding box center [231, 241] width 141 height 14
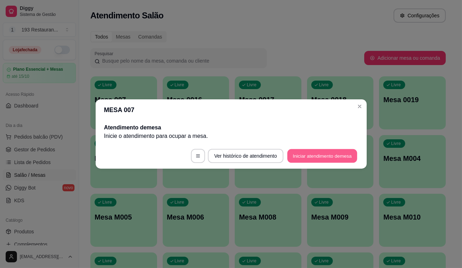
click at [346, 153] on button "Iniciar atendimento de mesa" at bounding box center [322, 156] width 70 height 14
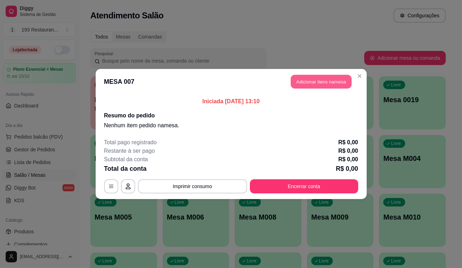
click at [324, 80] on button "Adicionar itens na mesa" at bounding box center [321, 82] width 61 height 14
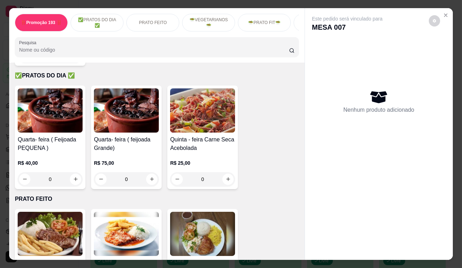
scroll to position [224, 0]
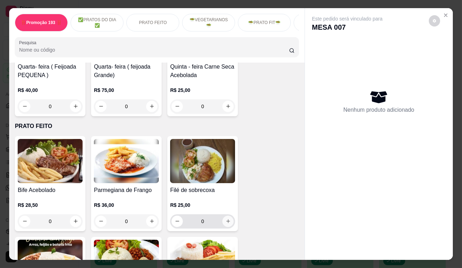
click at [226, 222] on icon "increase-product-quantity" at bounding box center [228, 220] width 5 height 5
type input "1"
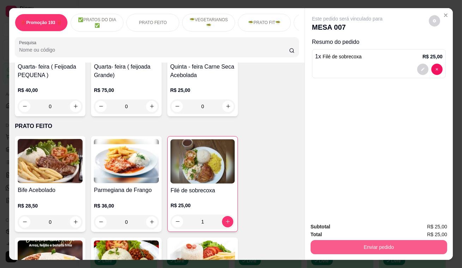
click at [354, 244] on button "Enviar pedido" at bounding box center [379, 247] width 137 height 14
click at [404, 243] on button "Enviar pedido" at bounding box center [379, 247] width 132 height 14
click at [395, 240] on button "Enviar pedido" at bounding box center [379, 247] width 137 height 14
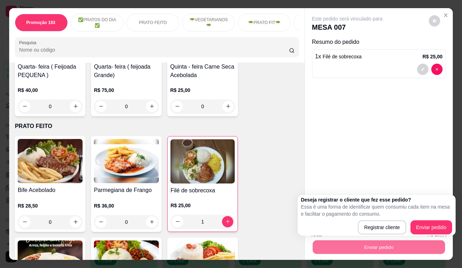
click at [422, 148] on div "Este pedido será vinculado para MESA 007 Resumo do pedido 1 x Filé de sobrecoxa…" at bounding box center [379, 112] width 148 height 209
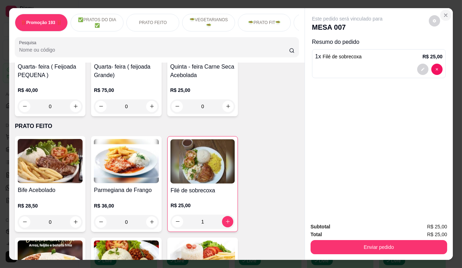
click at [443, 12] on icon "Close" at bounding box center [446, 15] width 6 height 6
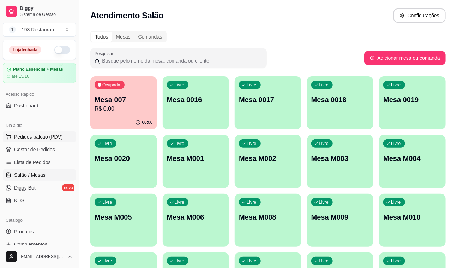
click at [51, 136] on span "Pedidos balcão (PDV)" at bounding box center [38, 136] width 49 height 7
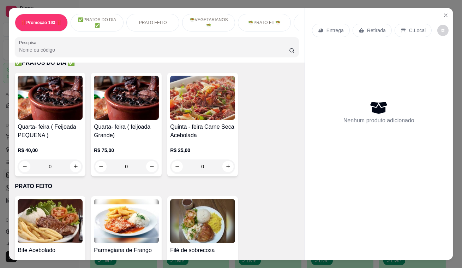
scroll to position [224, 0]
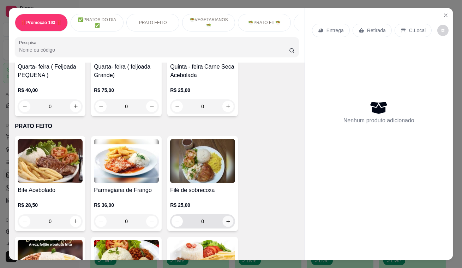
click at [226, 222] on icon "increase-product-quantity" at bounding box center [228, 220] width 5 height 5
type input "1"
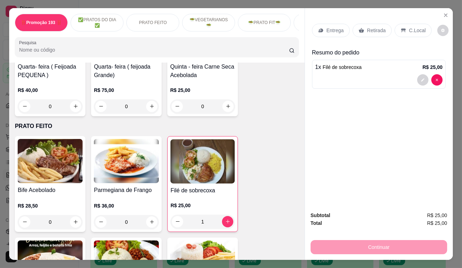
click at [367, 28] on p "Retirada" at bounding box center [376, 30] width 19 height 7
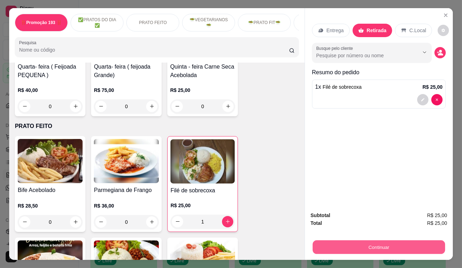
click at [379, 245] on button "Continuar" at bounding box center [379, 247] width 132 height 14
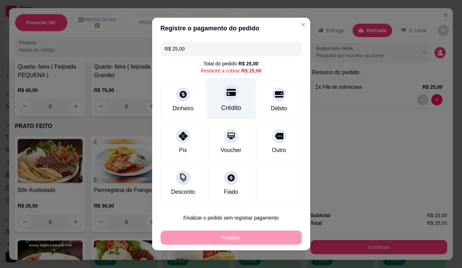
click at [225, 103] on div "Crédito" at bounding box center [231, 107] width 20 height 9
type input "R$ 0,00"
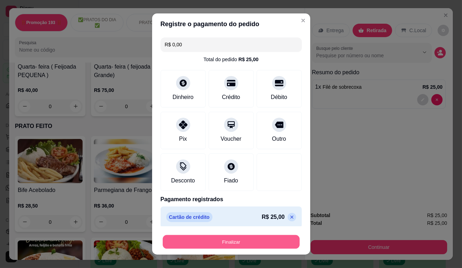
click at [226, 240] on button "Finalizar" at bounding box center [231, 242] width 137 height 14
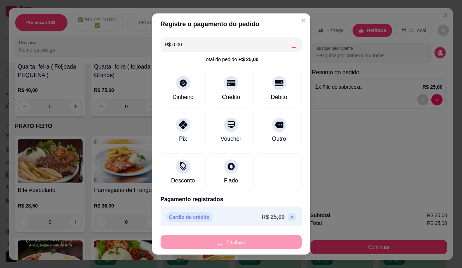
type input "0"
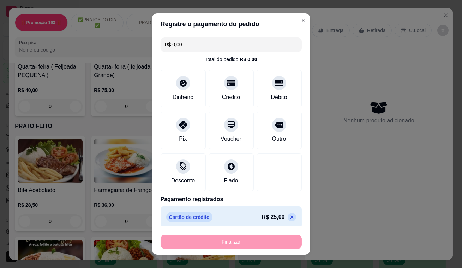
type input "-R$ 25,00"
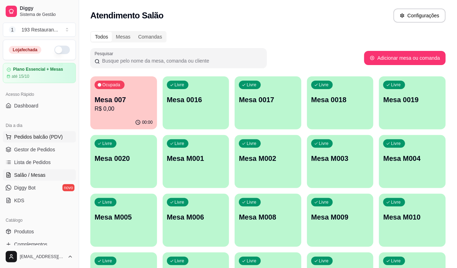
click at [49, 138] on span "Pedidos balcão (PDV)" at bounding box center [38, 136] width 49 height 7
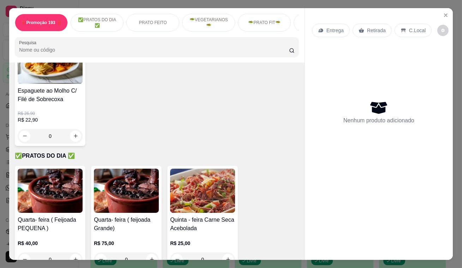
scroll to position [128, 0]
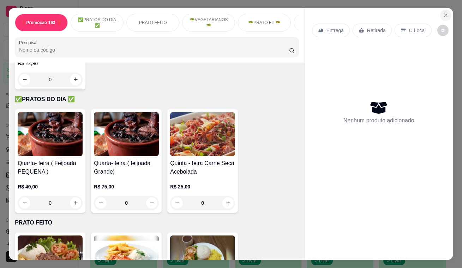
click at [446, 11] on button "Close" at bounding box center [445, 15] width 11 height 11
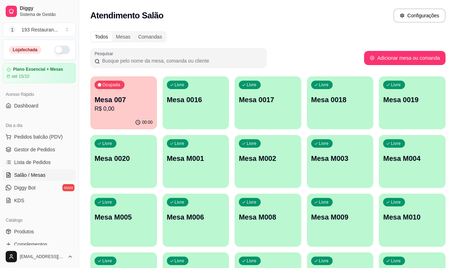
click at [135, 95] on p "Mesa 007" at bounding box center [124, 100] width 58 height 10
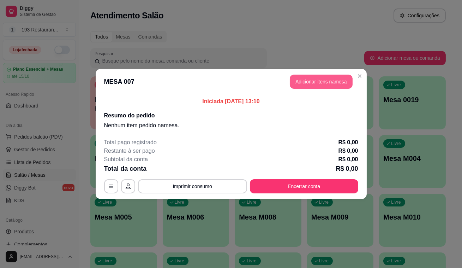
click at [344, 82] on button "Adicionar itens na mesa" at bounding box center [321, 81] width 63 height 14
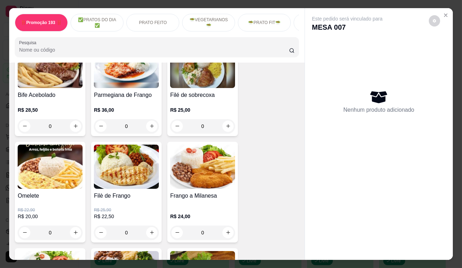
scroll to position [353, 0]
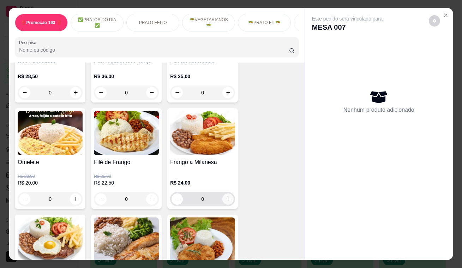
click at [226, 200] on icon "increase-product-quantity" at bounding box center [228, 198] width 5 height 5
type input "1"
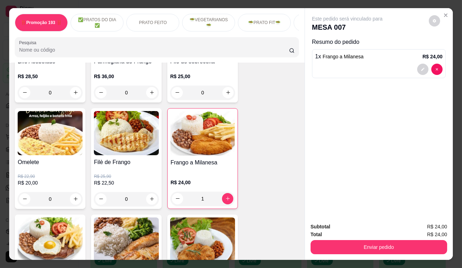
click at [363, 242] on button "Enviar pedido" at bounding box center [379, 247] width 137 height 14
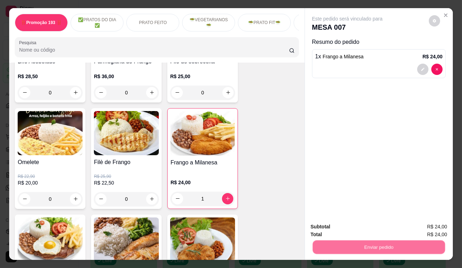
click at [423, 228] on button "Enviar pedido" at bounding box center [429, 227] width 39 height 13
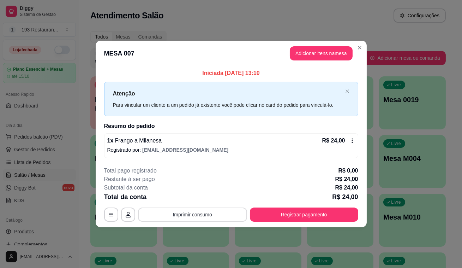
click at [238, 214] on button "Imprimir consumo" at bounding box center [192, 214] width 109 height 14
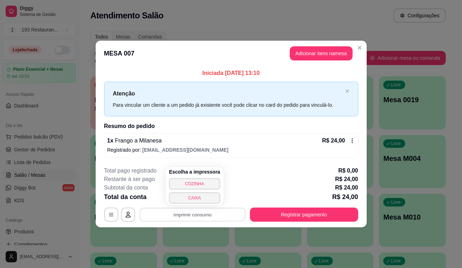
click at [275, 206] on div "**********" at bounding box center [231, 193] width 254 height 55
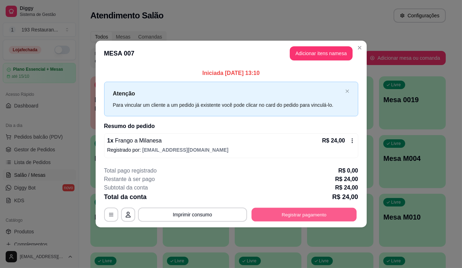
click at [279, 214] on button "Registrar pagamento" at bounding box center [303, 214] width 105 height 14
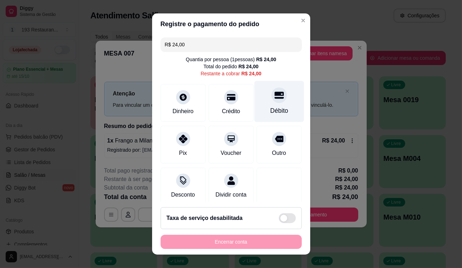
click at [272, 104] on div "Débito" at bounding box center [279, 101] width 50 height 41
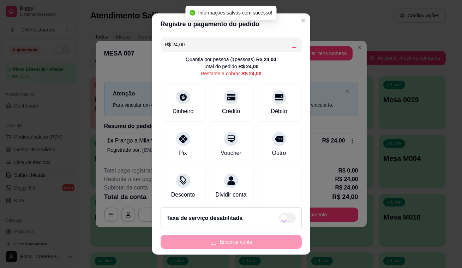
type input "R$ 0,00"
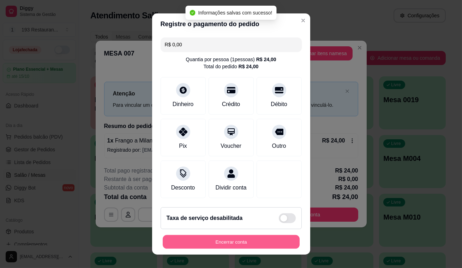
click at [285, 241] on button "Encerrar conta" at bounding box center [231, 242] width 137 height 14
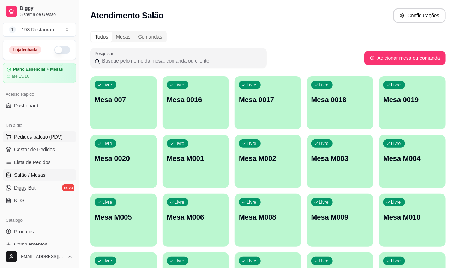
click at [50, 134] on span "Pedidos balcão (PDV)" at bounding box center [38, 136] width 49 height 7
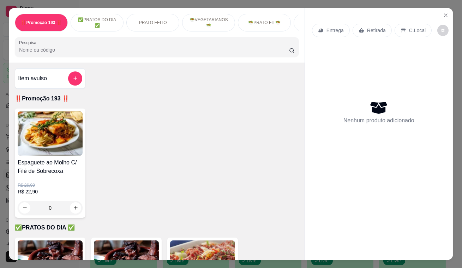
click at [367, 28] on p "Retirada" at bounding box center [376, 30] width 19 height 7
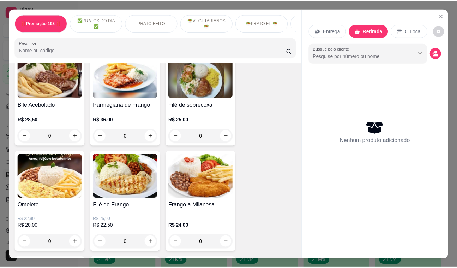
scroll to position [321, 0]
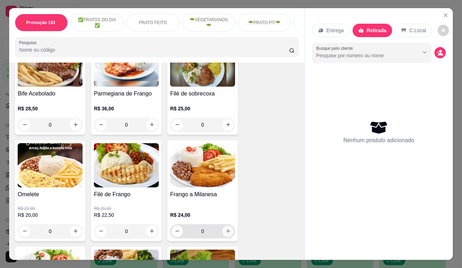
click at [226, 233] on icon "increase-product-quantity" at bounding box center [228, 230] width 5 height 5
type input "1"
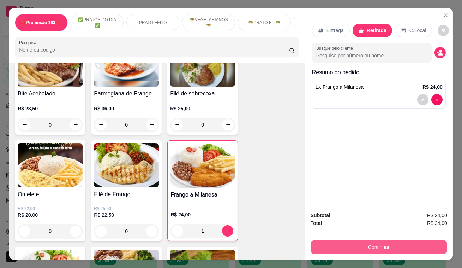
click at [381, 240] on button "Continuar" at bounding box center [379, 247] width 137 height 14
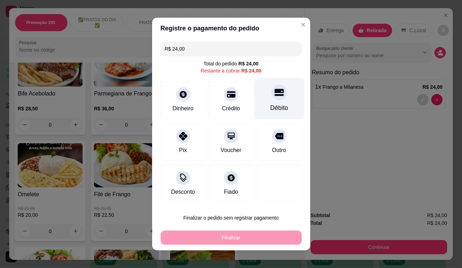
click at [284, 87] on div "Débito" at bounding box center [279, 98] width 50 height 41
type input "R$ 0,00"
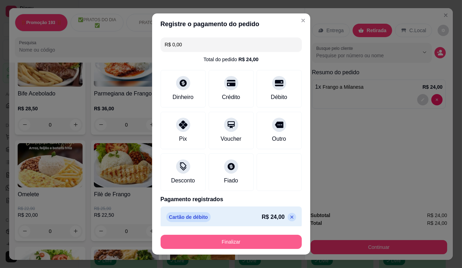
click at [262, 244] on button "Finalizar" at bounding box center [231, 241] width 141 height 14
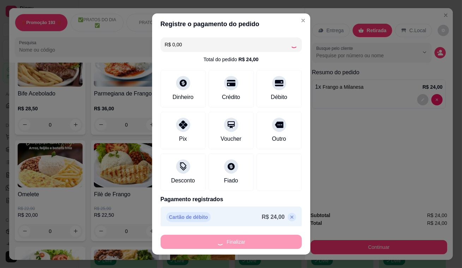
type input "0"
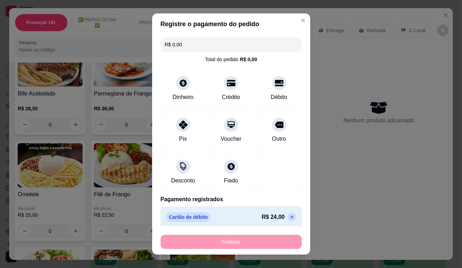
type input "-R$ 24,00"
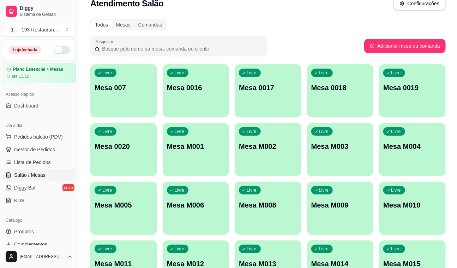
scroll to position [13, 0]
